Goal: Check status: Check status

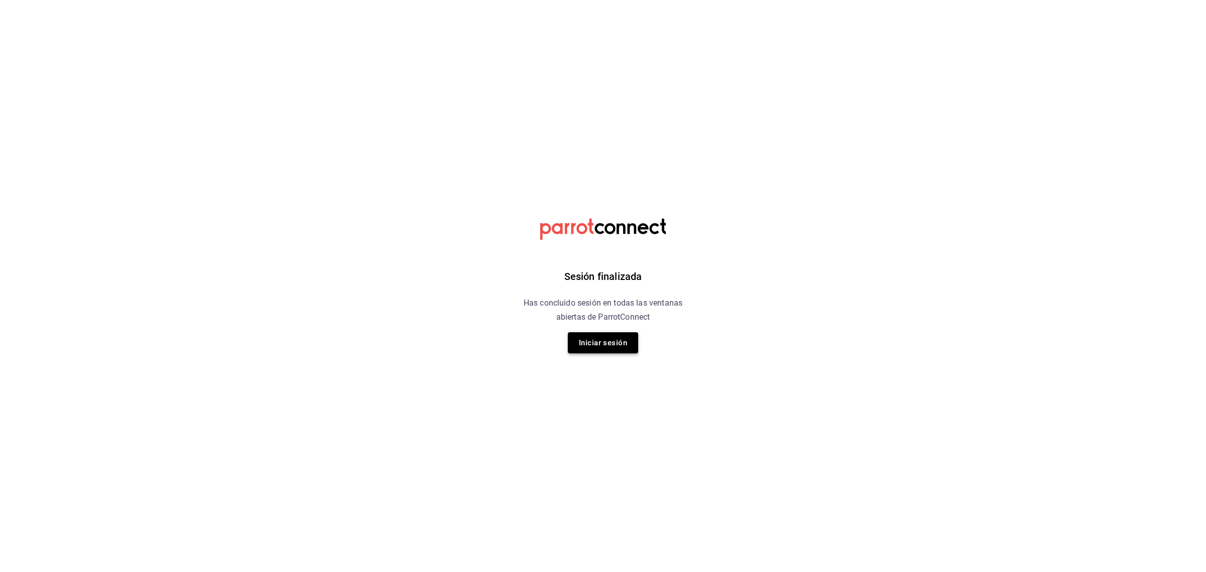
click at [602, 339] on button "Iniciar sesión" at bounding box center [603, 342] width 70 height 21
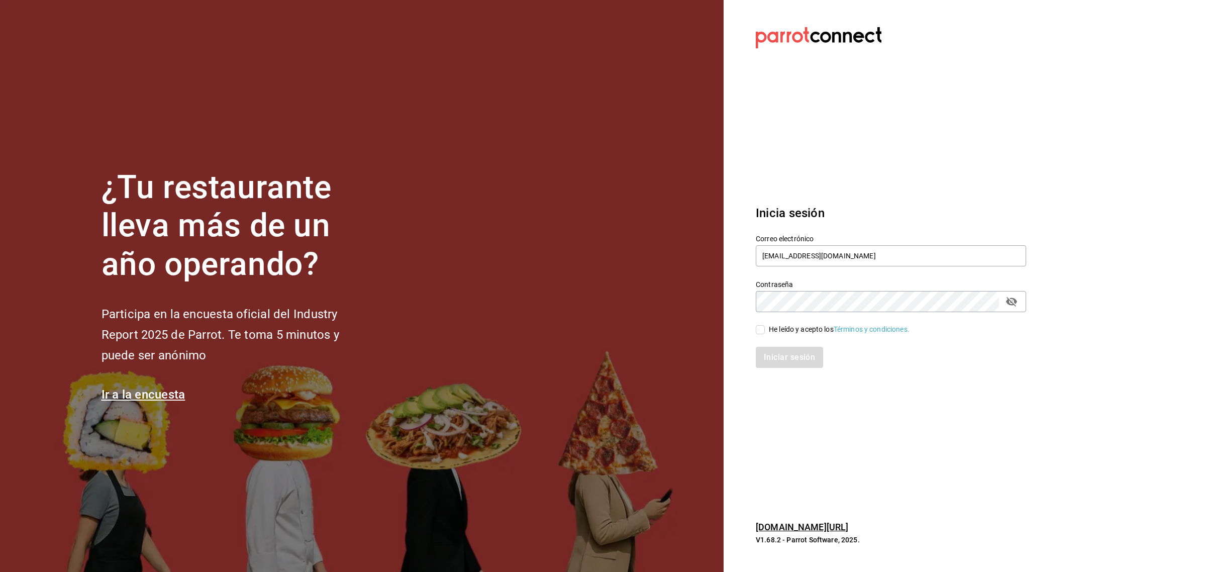
click at [757, 332] on input "He leído y acepto los Términos y condiciones." at bounding box center [760, 329] width 9 height 9
checkbox input "true"
click at [785, 363] on button "Iniciar sesión" at bounding box center [790, 357] width 68 height 21
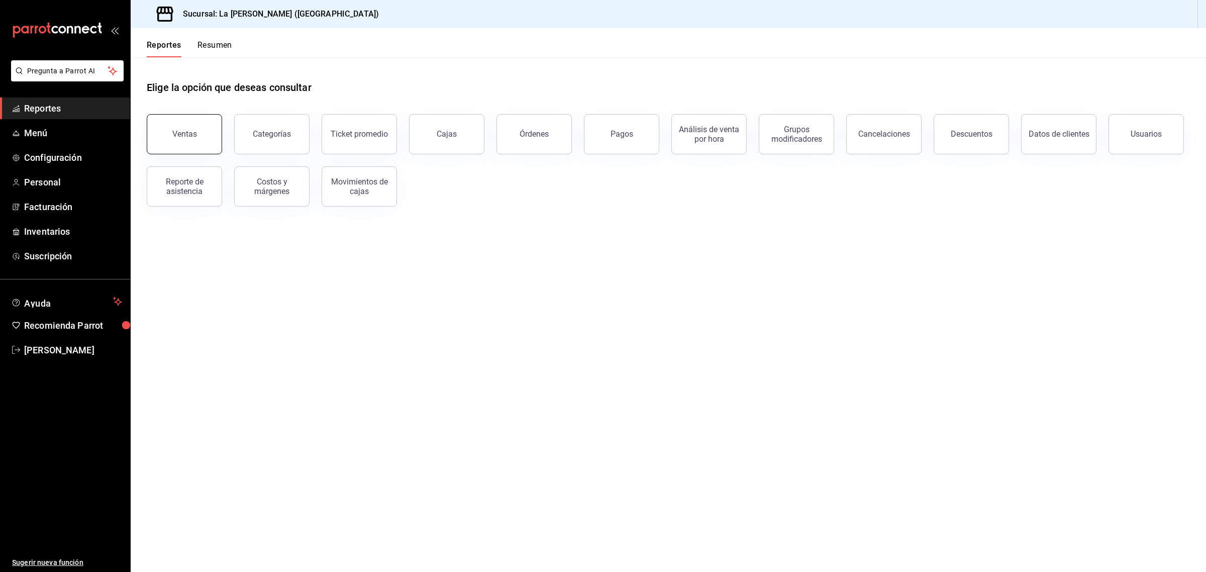
click at [176, 134] on div "Ventas" at bounding box center [184, 134] width 25 height 10
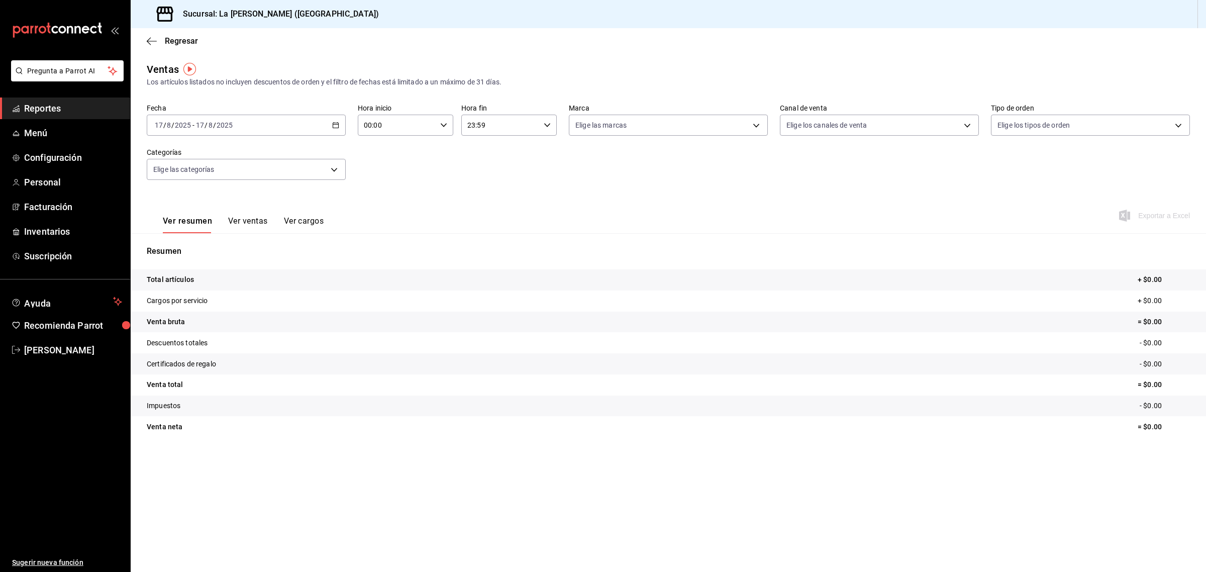
click at [293, 122] on div "2025-08-17 17 / 8 / 2025 - 2025-08-17 17 / 8 / 2025" at bounding box center [246, 125] width 199 height 21
click at [191, 247] on span "Rango de fechas" at bounding box center [194, 246] width 78 height 11
click at [348, 239] on button "16" at bounding box center [352, 236] width 18 height 18
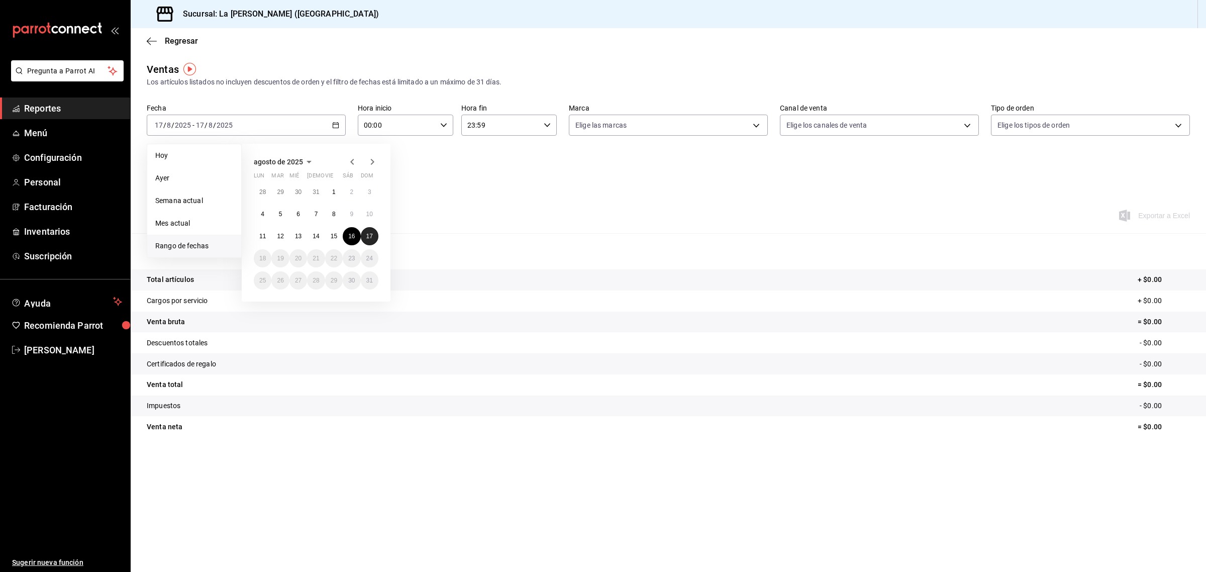
click at [372, 242] on button "17" at bounding box center [370, 236] width 18 height 18
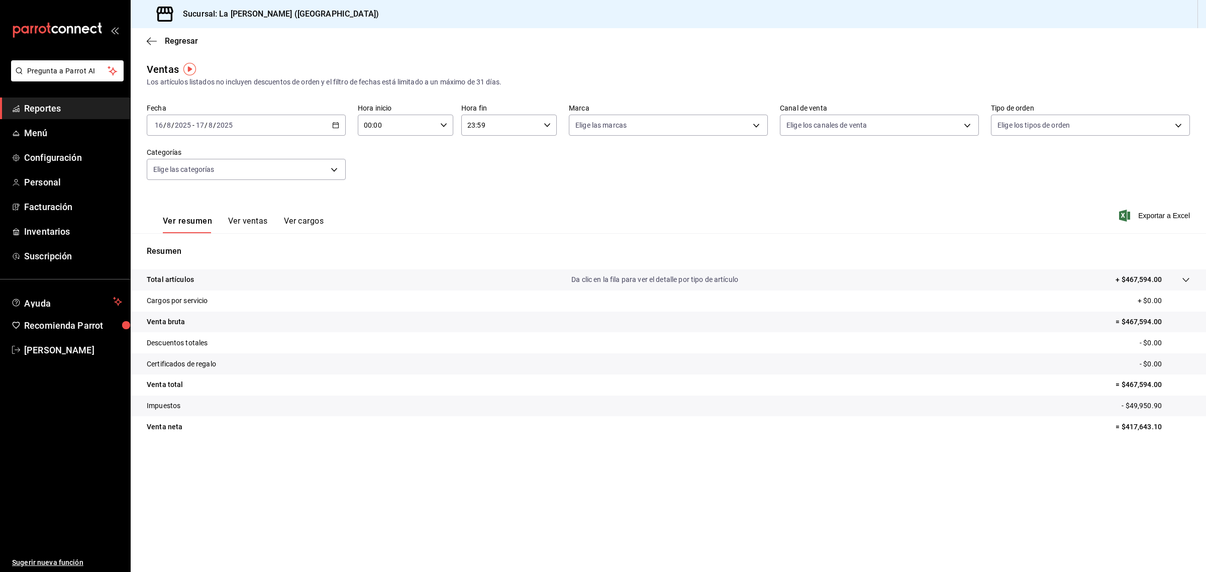
click at [420, 129] on input "00:00" at bounding box center [397, 125] width 78 height 20
click at [384, 193] on button "10" at bounding box center [382, 203] width 44 height 20
type input "10:00"
click at [525, 121] on div at bounding box center [603, 286] width 1206 height 572
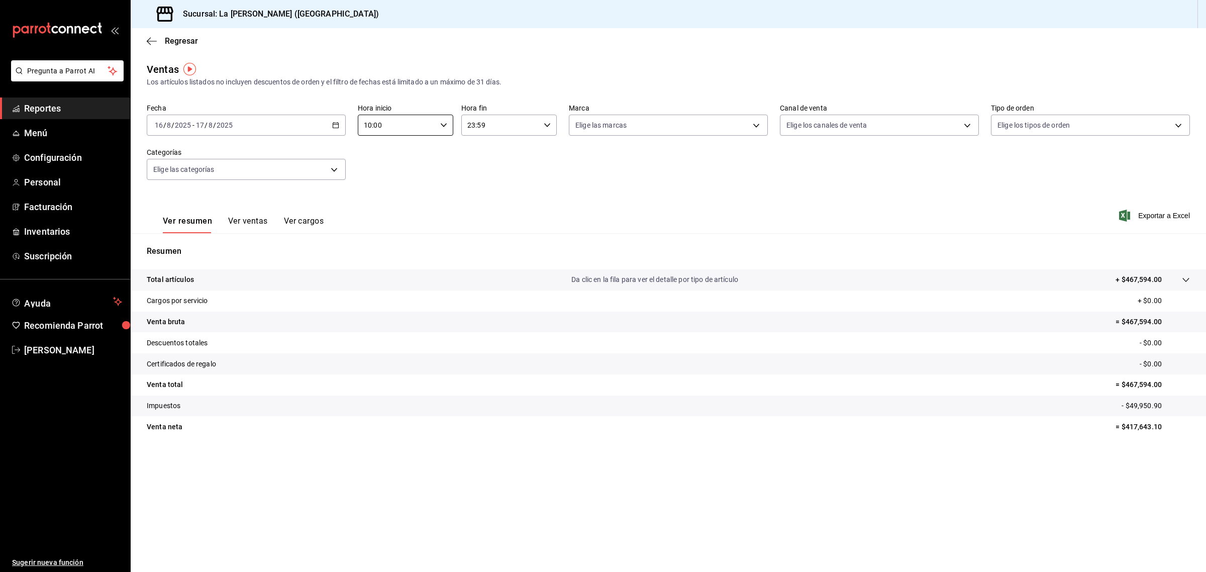
click at [529, 127] on input "23:59" at bounding box center [500, 125] width 78 height 20
click at [480, 197] on span "04" at bounding box center [485, 201] width 32 height 8
type input "04:59"
click at [450, 48] on div at bounding box center [603, 286] width 1206 height 572
